Goal: Information Seeking & Learning: Learn about a topic

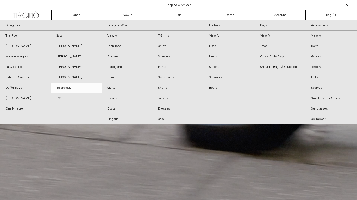
click at [71, 89] on link "Balenciaga" at bounding box center [76, 88] width 51 height 10
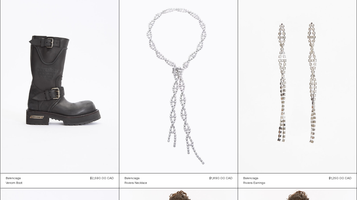
scroll to position [43, 0]
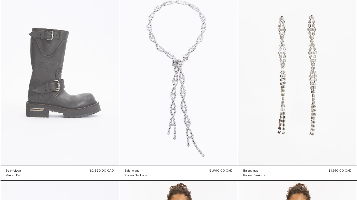
click at [71, 89] on at bounding box center [60, 76] width 119 height 178
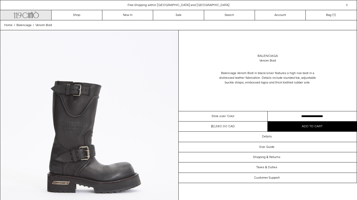
click at [31, 15] on icon ".cls-1, .cls-2 { fill: #231f20; stroke: #231f20; stroke-miterlimit: 10; stroke-…" at bounding box center [26, 14] width 26 height 8
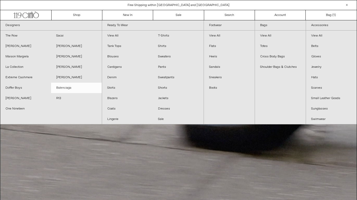
click at [69, 85] on link "Balenciaga" at bounding box center [76, 88] width 51 height 10
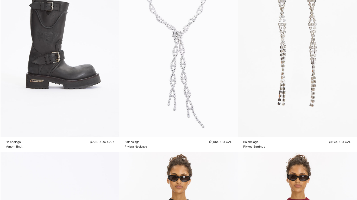
click at [197, 74] on at bounding box center [178, 48] width 119 height 178
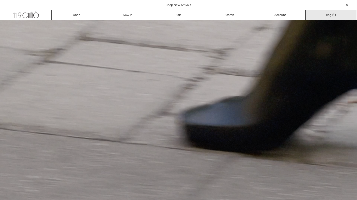
click at [333, 14] on link "Bag ( 1 )" at bounding box center [331, 15] width 51 height 10
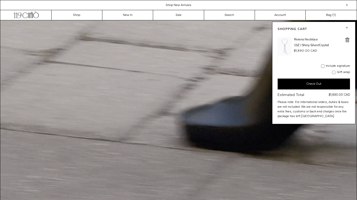
click at [347, 28] on button "button" at bounding box center [347, 27] width 6 height 6
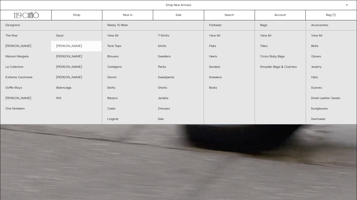
click at [71, 47] on link "[PERSON_NAME]" at bounding box center [76, 46] width 51 height 10
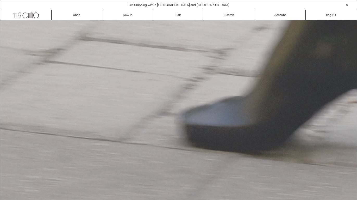
click at [69, 56] on video "Your browser does not support the video tag." at bounding box center [178, 110] width 357 height 180
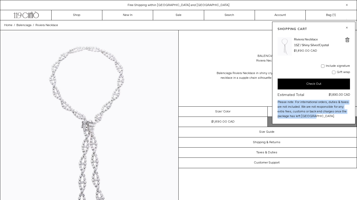
drag, startPoint x: 315, startPoint y: 116, endPoint x: 278, endPoint y: 103, distance: 39.4
click at [278, 103] on div "Please note: For international orders, duties & taxes are not included. We are …" at bounding box center [314, 107] width 72 height 21
copy div "Please note: For international orders, duties & taxes are not included. We are …"
click at [345, 28] on button "button" at bounding box center [346, 27] width 6 height 6
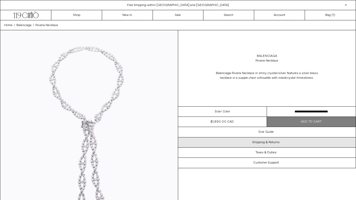
click at [268, 142] on h3 "Shipping & Returns" at bounding box center [265, 142] width 27 height 4
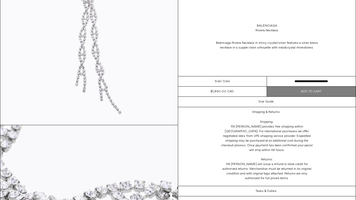
scroll to position [128, 0]
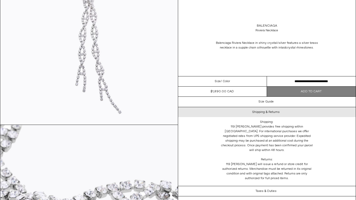
drag, startPoint x: 276, startPoint y: 175, endPoint x: 234, endPoint y: 114, distance: 74.0
click at [234, 114] on div "Shipping & Returns Shipping: 119 Corbo provides free shipping within Canada. Fo…" at bounding box center [267, 146] width 178 height 79
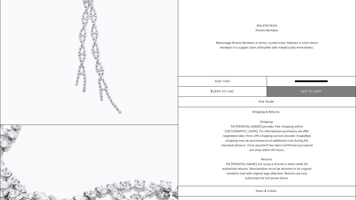
copy div "Shipping: 119 Corbo provides free shipping within Canada. For international pur…"
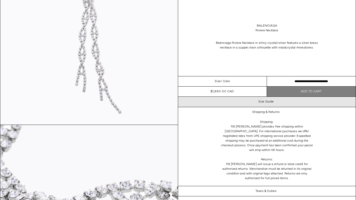
click at [264, 103] on h3 "Size Guide" at bounding box center [266, 102] width 15 height 4
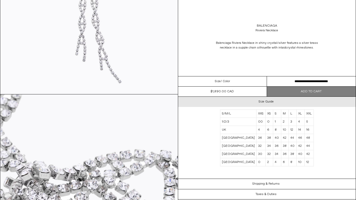
click at [264, 103] on h3 "Size Guide" at bounding box center [266, 102] width 15 height 4
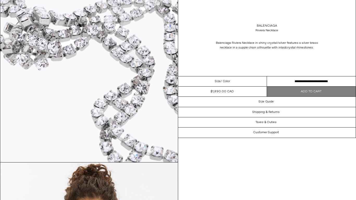
scroll to position [347, 0]
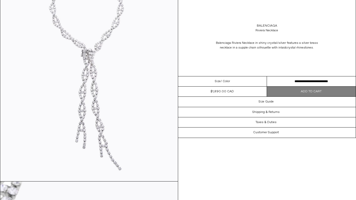
scroll to position [0, 0]
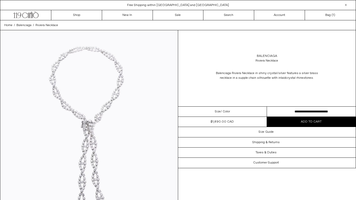
scroll to position [5, 0]
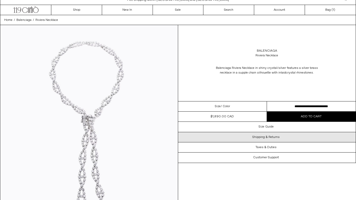
click at [270, 138] on h3 "Shipping & Returns" at bounding box center [265, 137] width 27 height 4
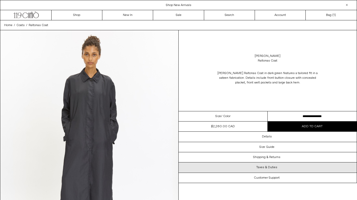
click at [274, 169] on h3 "Taxes & Duties" at bounding box center [266, 167] width 21 height 4
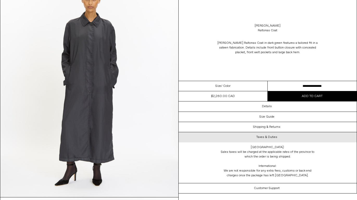
scroll to position [58, 0]
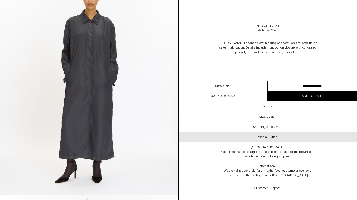
click at [269, 139] on h3 "Taxes & Duties" at bounding box center [266, 137] width 21 height 4
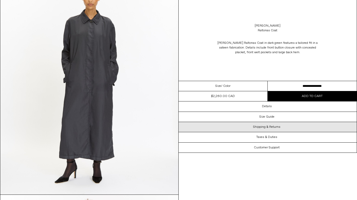
click at [269, 128] on h3 "Shipping & Returns" at bounding box center [266, 127] width 27 height 4
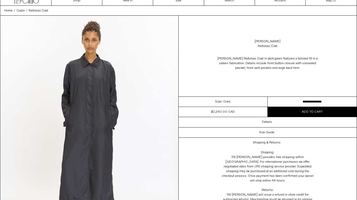
scroll to position [0, 0]
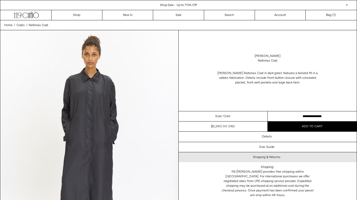
click at [270, 159] on h3 "Shipping & Returns" at bounding box center [266, 157] width 27 height 4
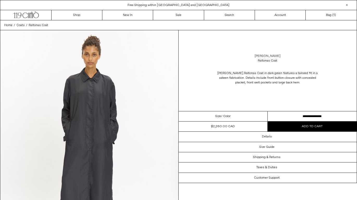
click at [264, 55] on link "[PERSON_NAME]" at bounding box center [268, 56] width 26 height 5
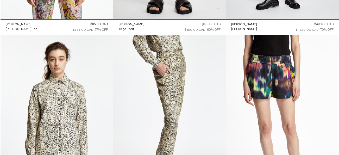
scroll to position [3771, 0]
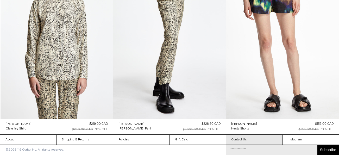
click at [245, 139] on link "Contact Us" at bounding box center [254, 140] width 56 height 10
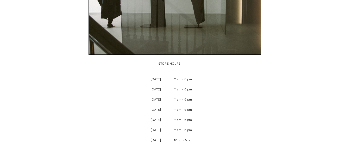
scroll to position [117, 0]
